Goal: Navigation & Orientation: Find specific page/section

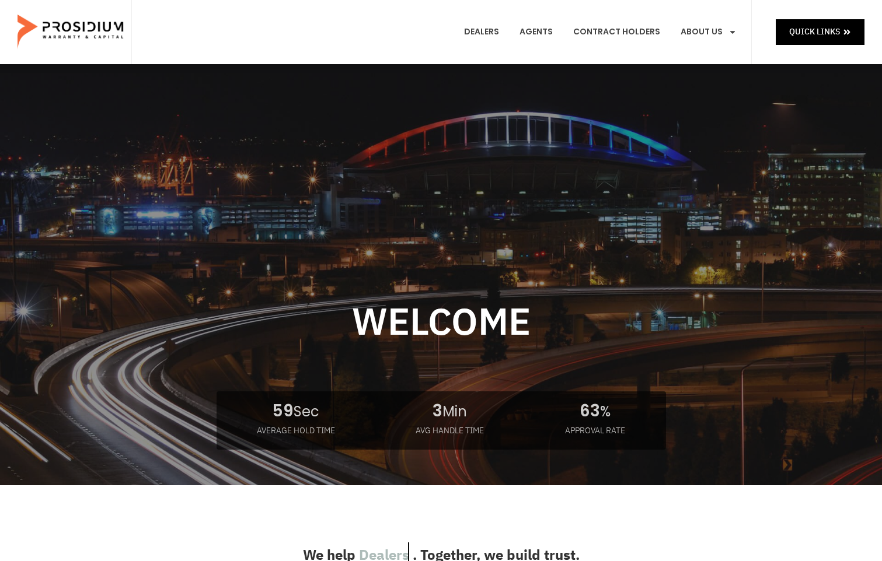
drag, startPoint x: 516, startPoint y: 60, endPoint x: 510, endPoint y: 54, distance: 8.3
drag, startPoint x: 510, startPoint y: 54, endPoint x: 482, endPoint y: 23, distance: 41.7
click at [482, 23] on link "Dealers" at bounding box center [481, 32] width 53 height 43
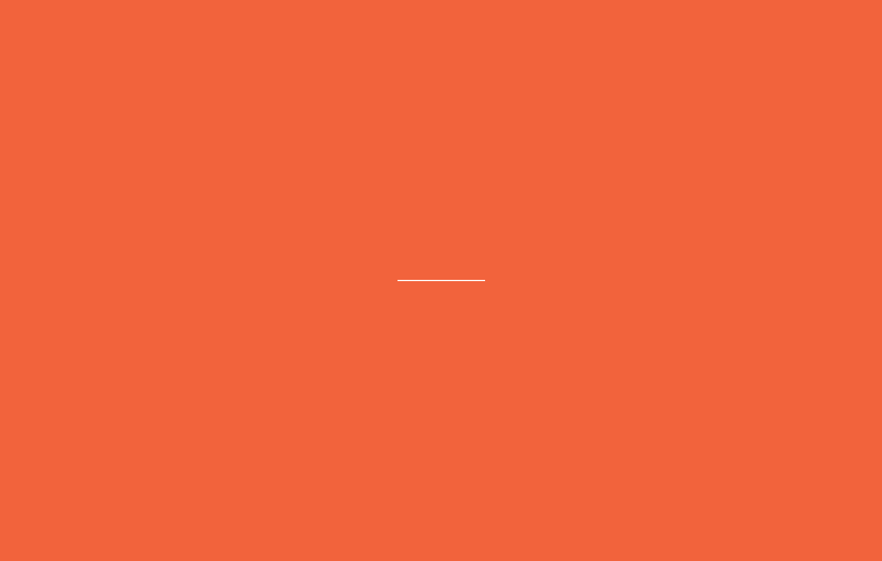
click at [483, 32] on e-page-transition at bounding box center [441, 280] width 882 height 561
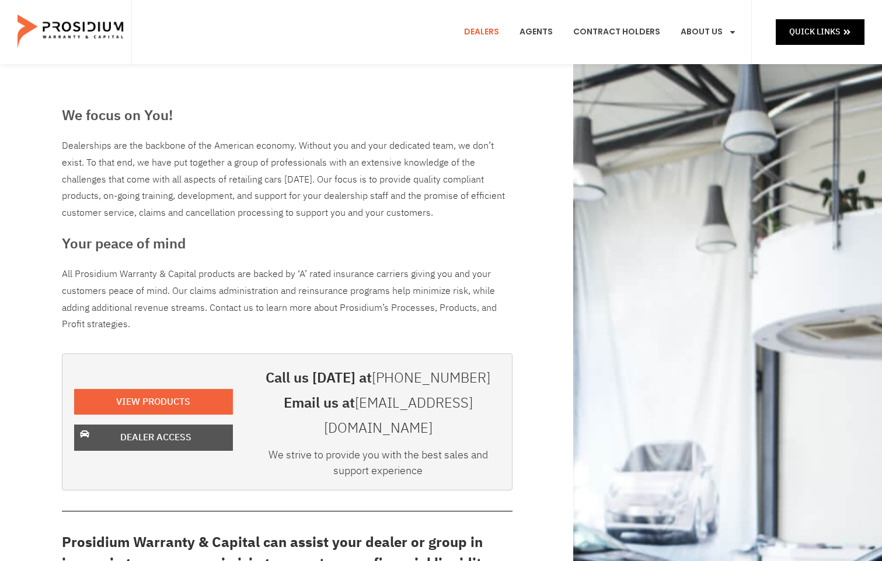
click at [187, 430] on span "Dealer Access" at bounding box center [155, 438] width 71 height 17
